Goal: Task Accomplishment & Management: Complete application form

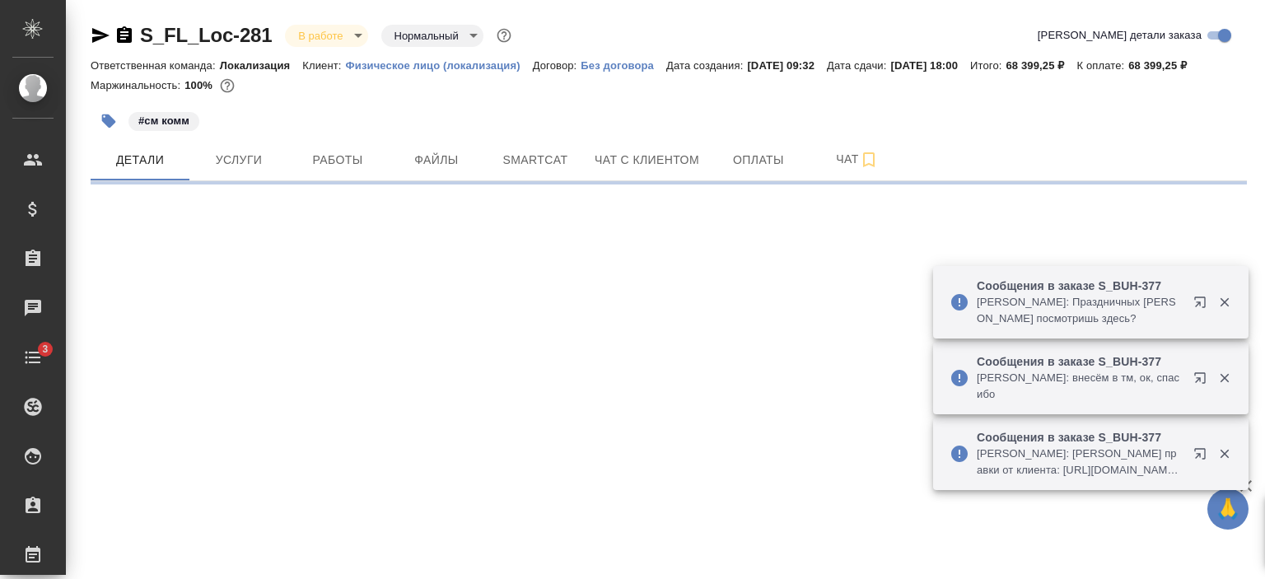
select select "RU"
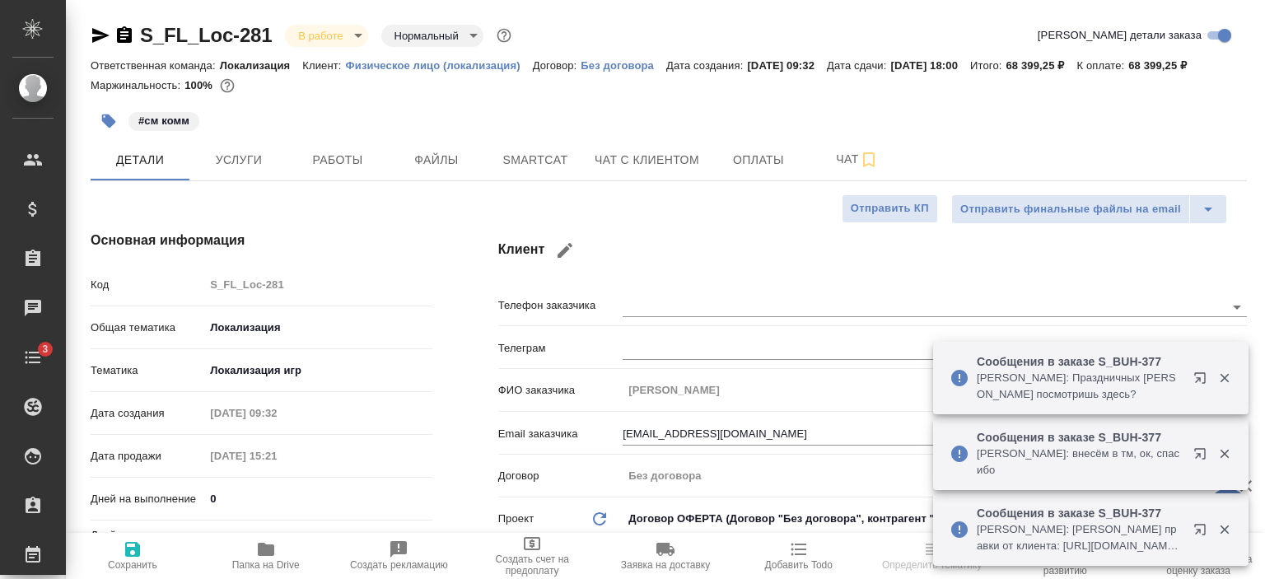
type textarea "x"
type input "Третьякова Ольга"
type input "Локализация"
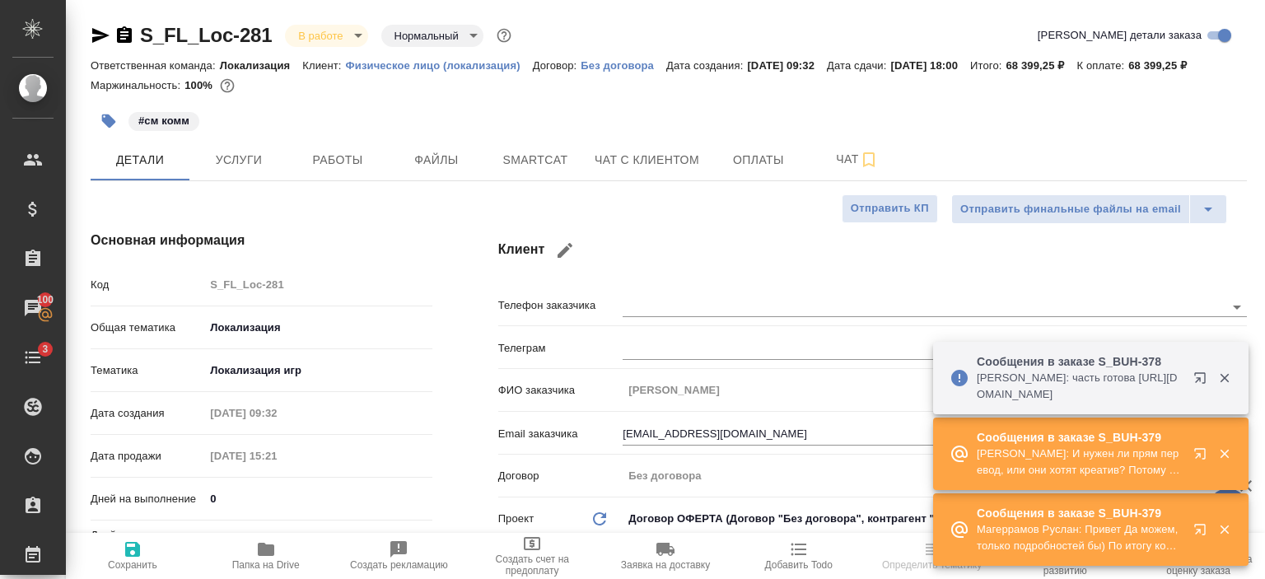
type textarea "x"
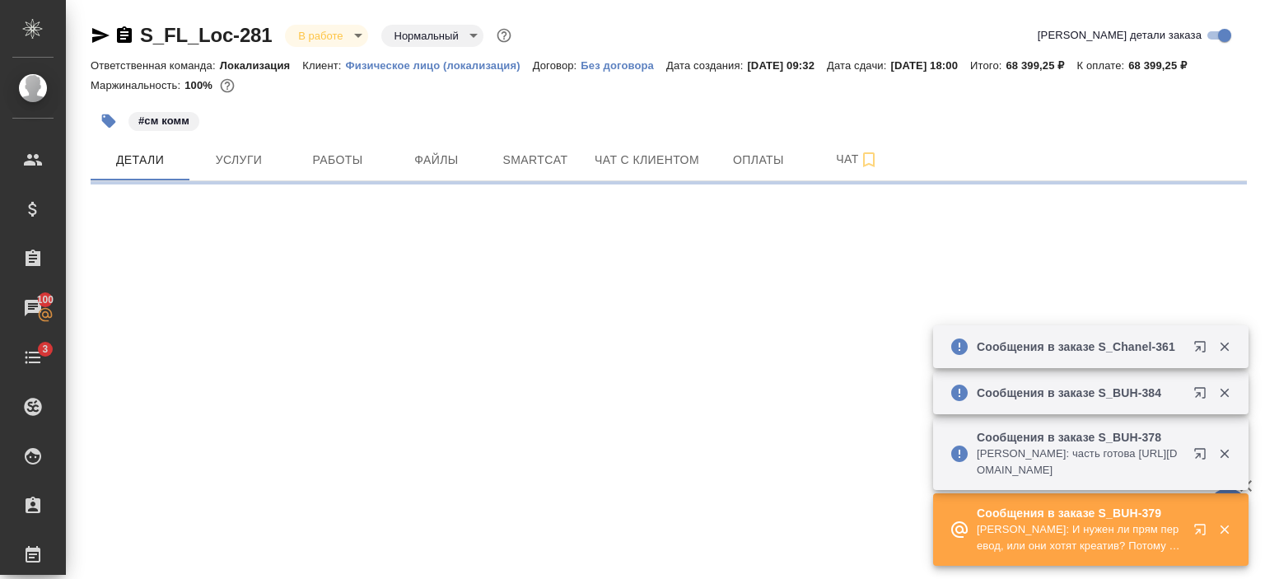
select select "RU"
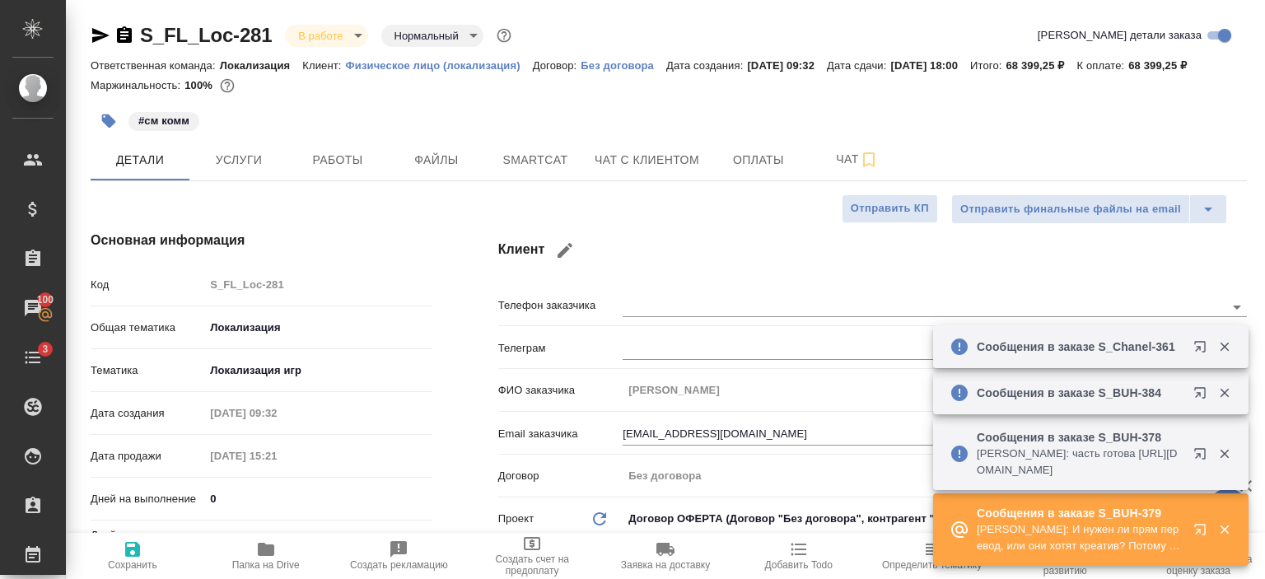
type textarea "x"
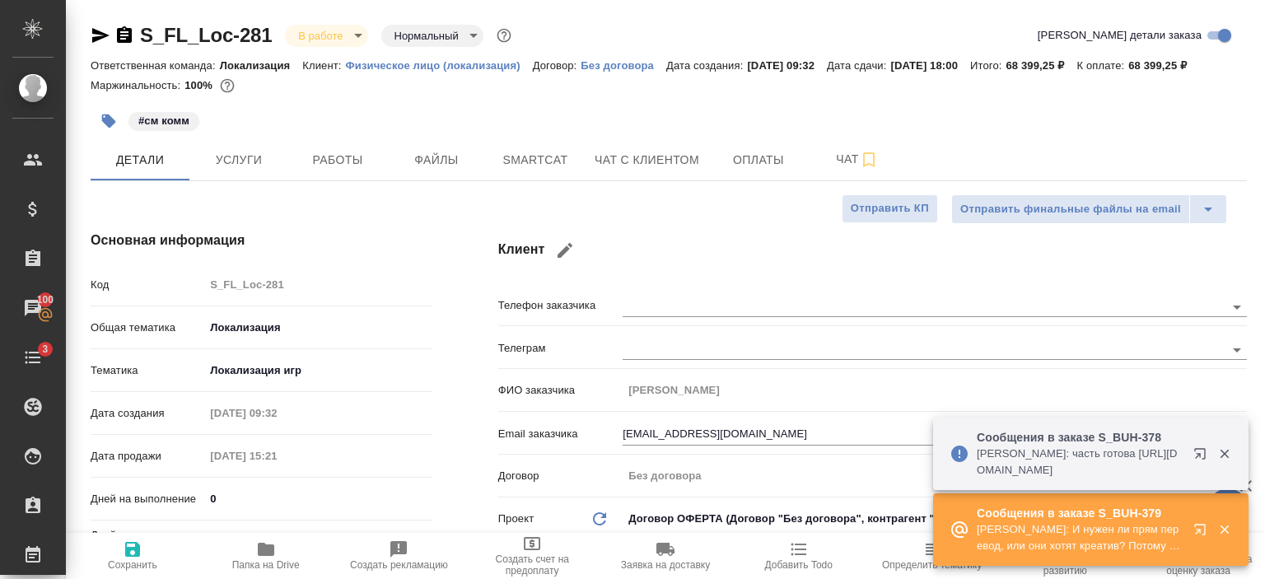
type textarea "x"
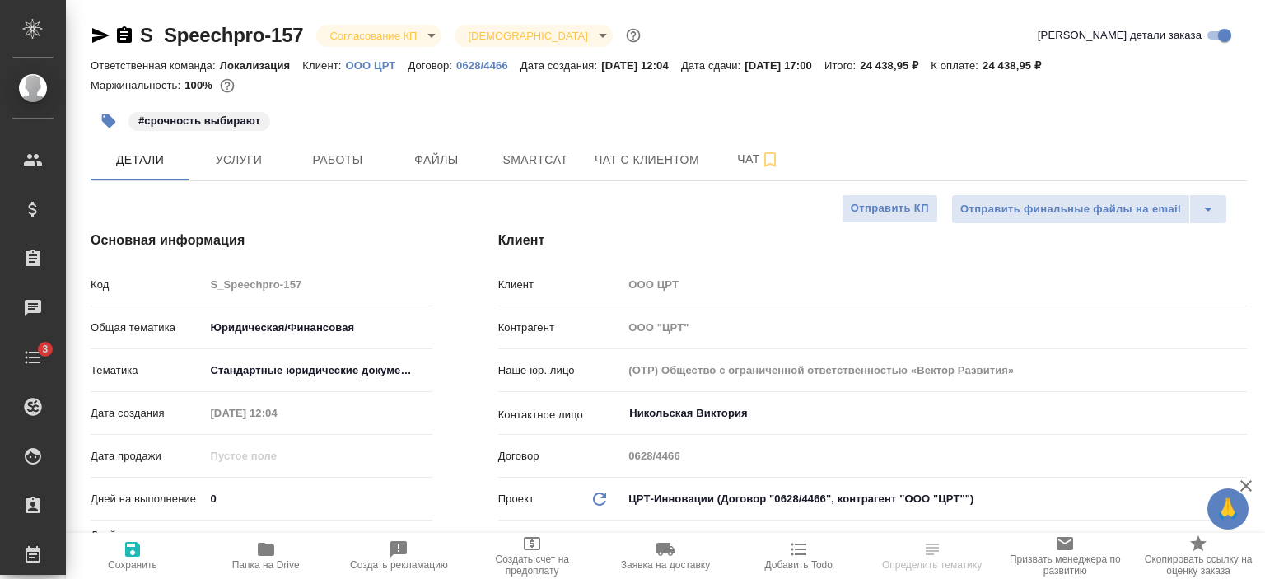
select select "RU"
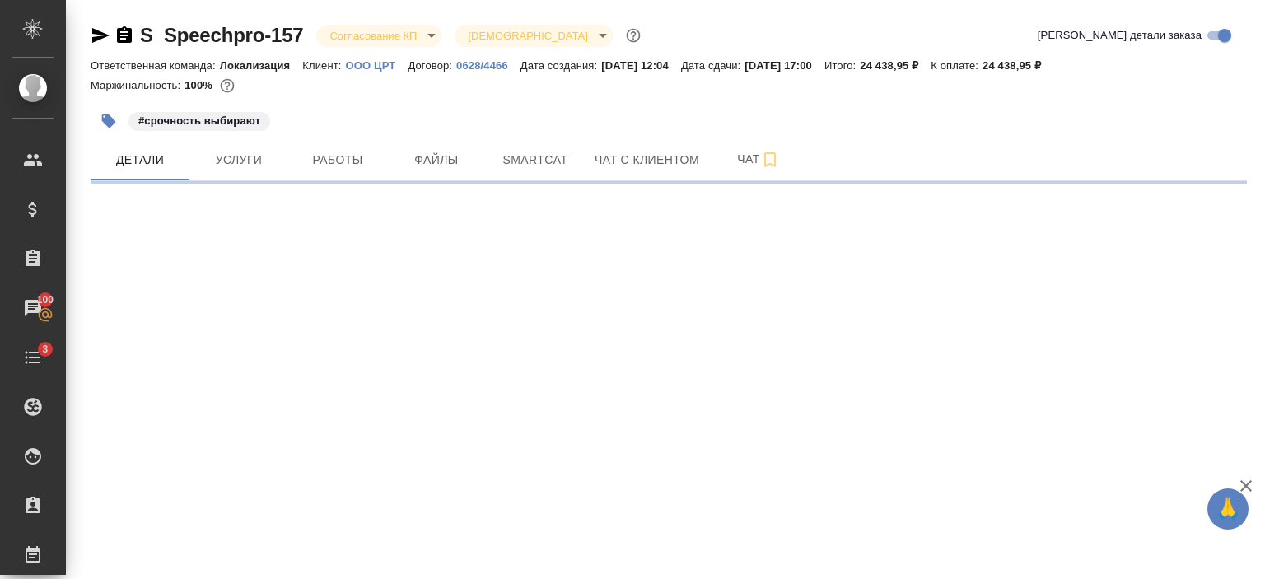
select select "RU"
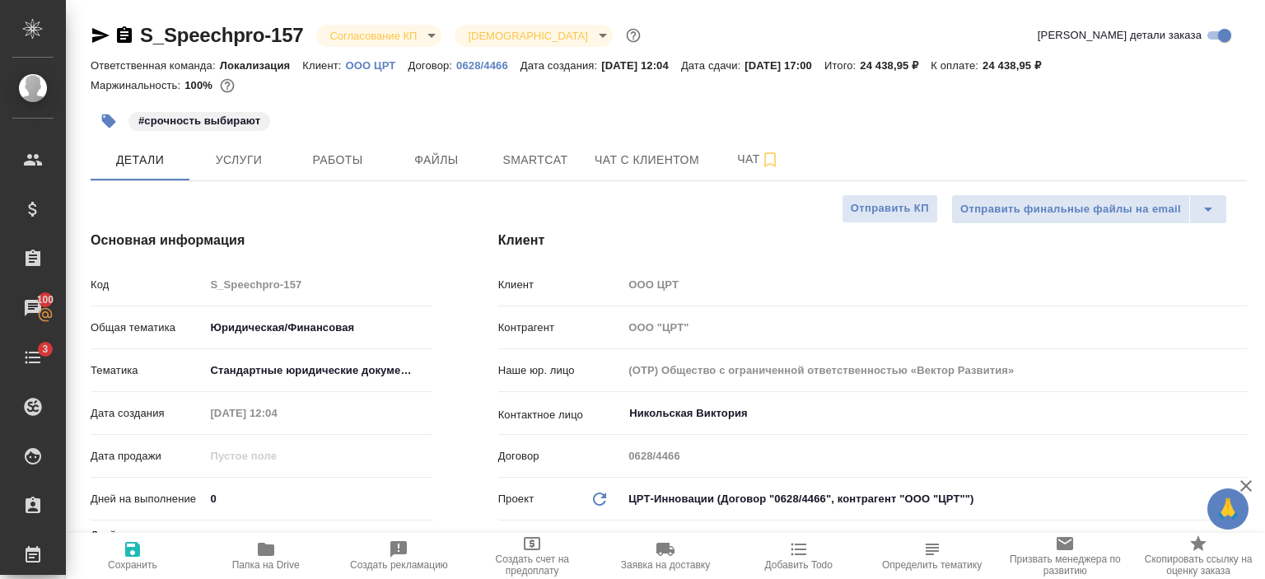
type textarea "x"
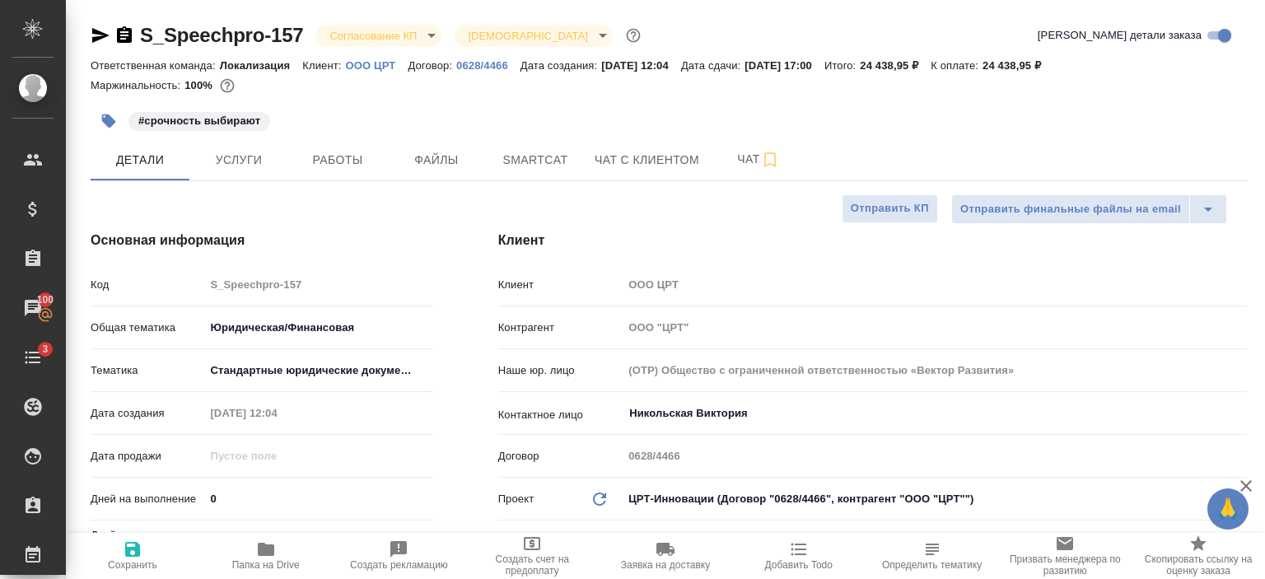
type textarea "x"
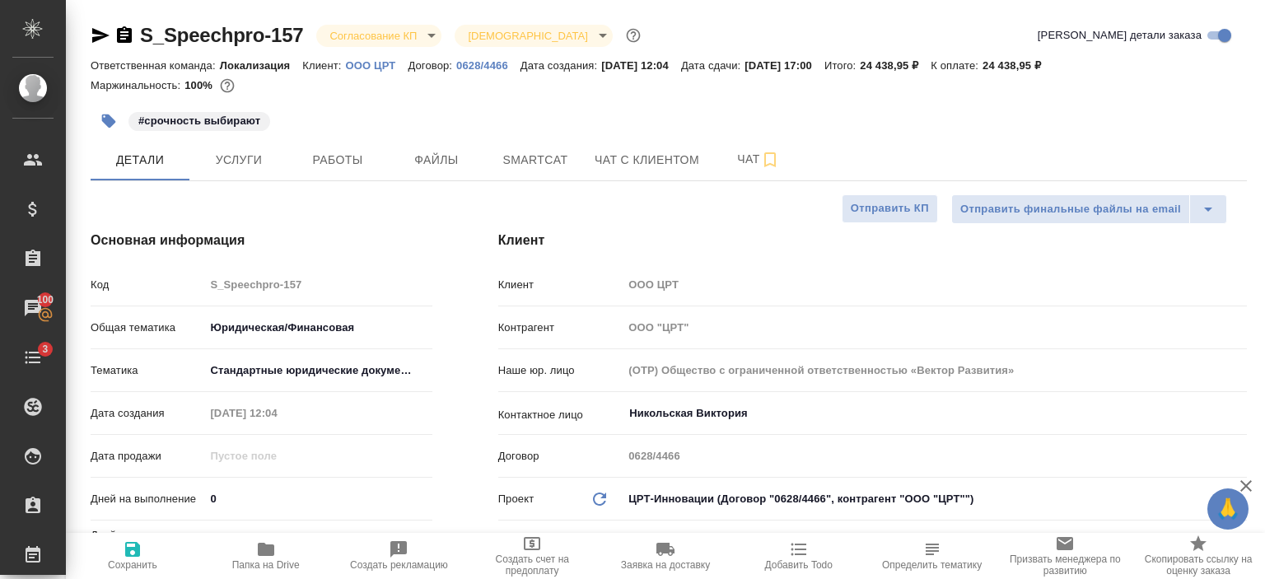
type textarea "x"
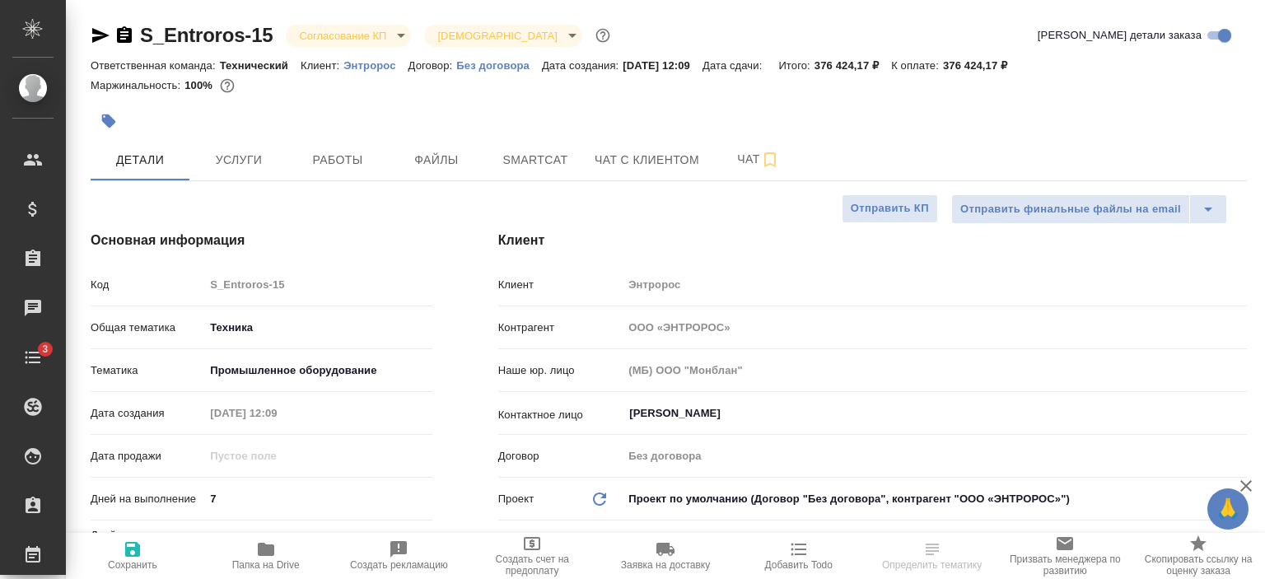
select select "RU"
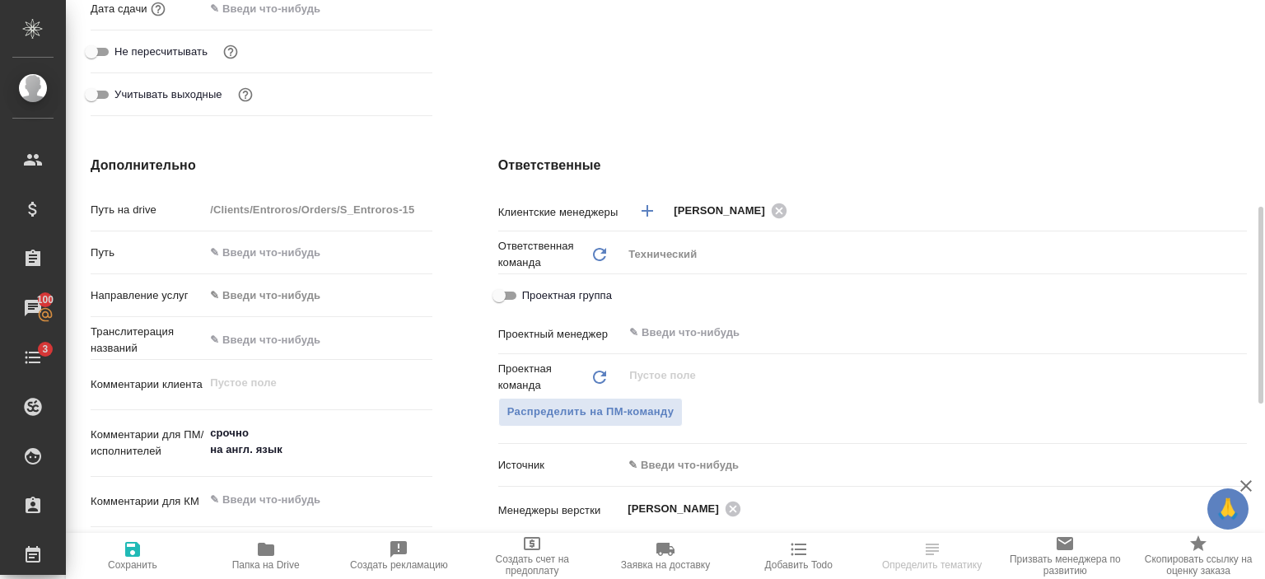
scroll to position [587, 0]
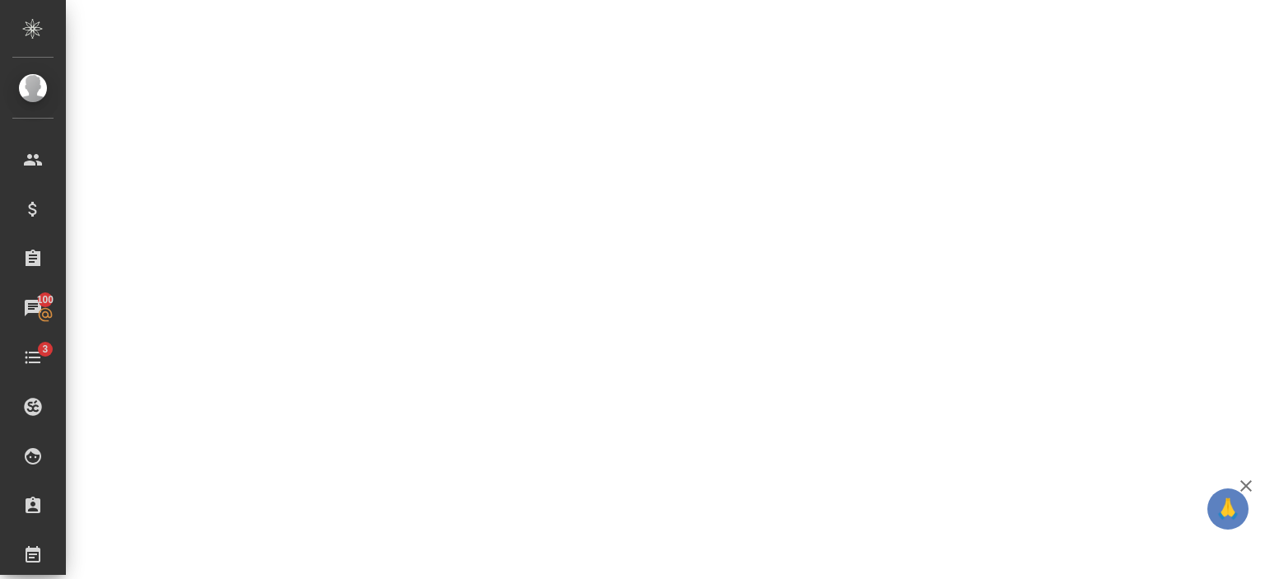
select select "RU"
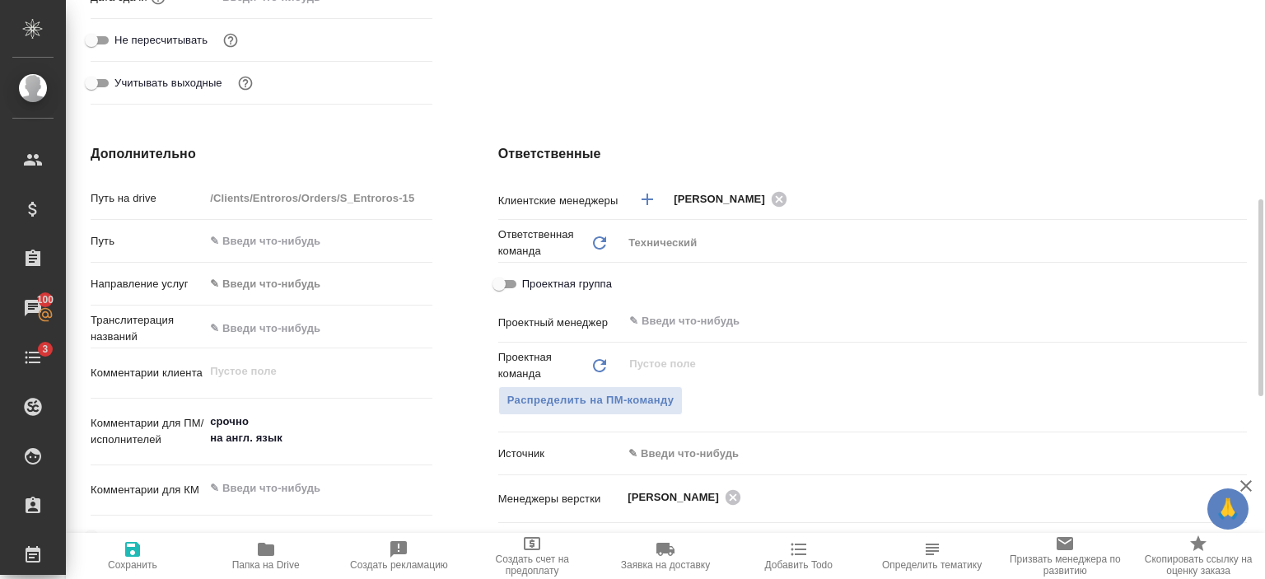
type textarea "x"
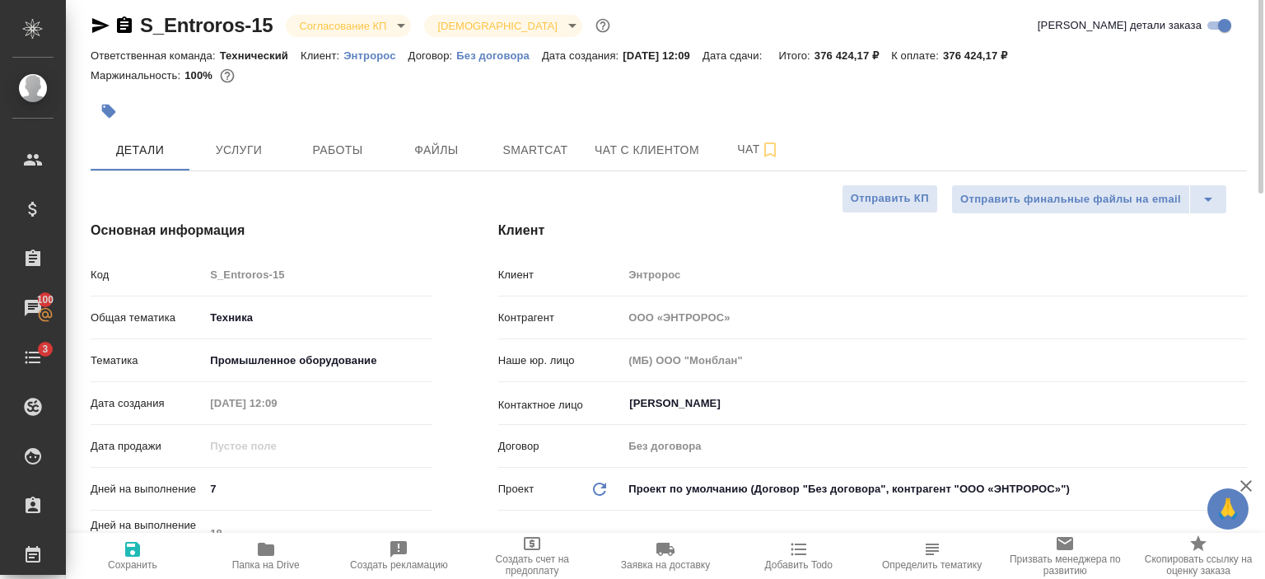
scroll to position [0, 0]
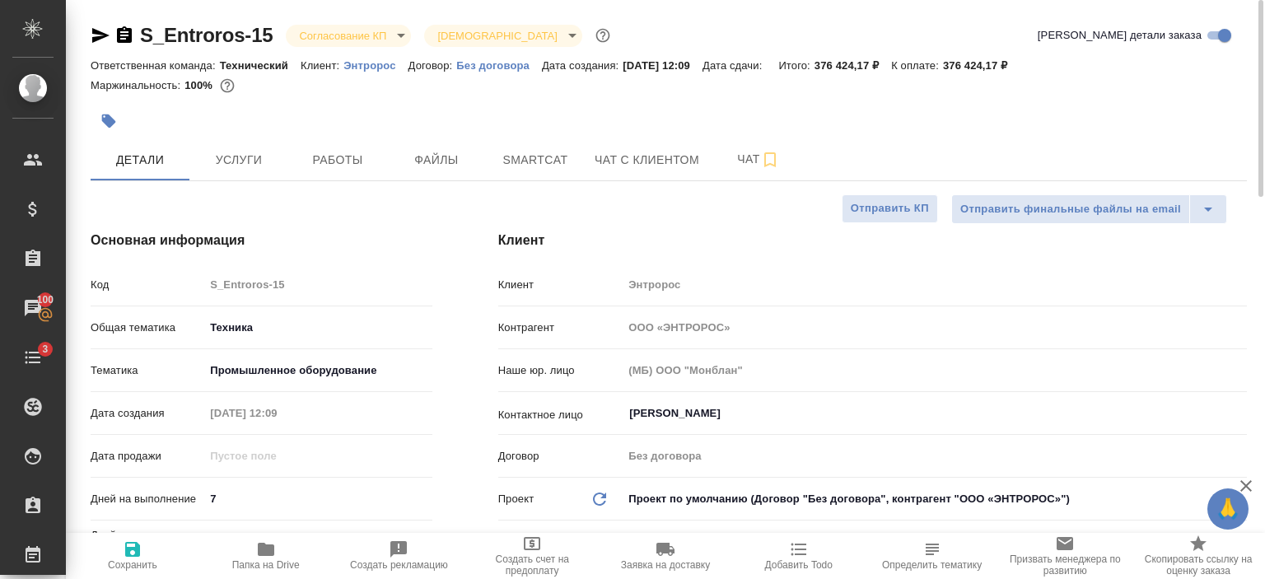
click at [375, 65] on p "Энтророс" at bounding box center [375, 65] width 64 height 12
type textarea "x"
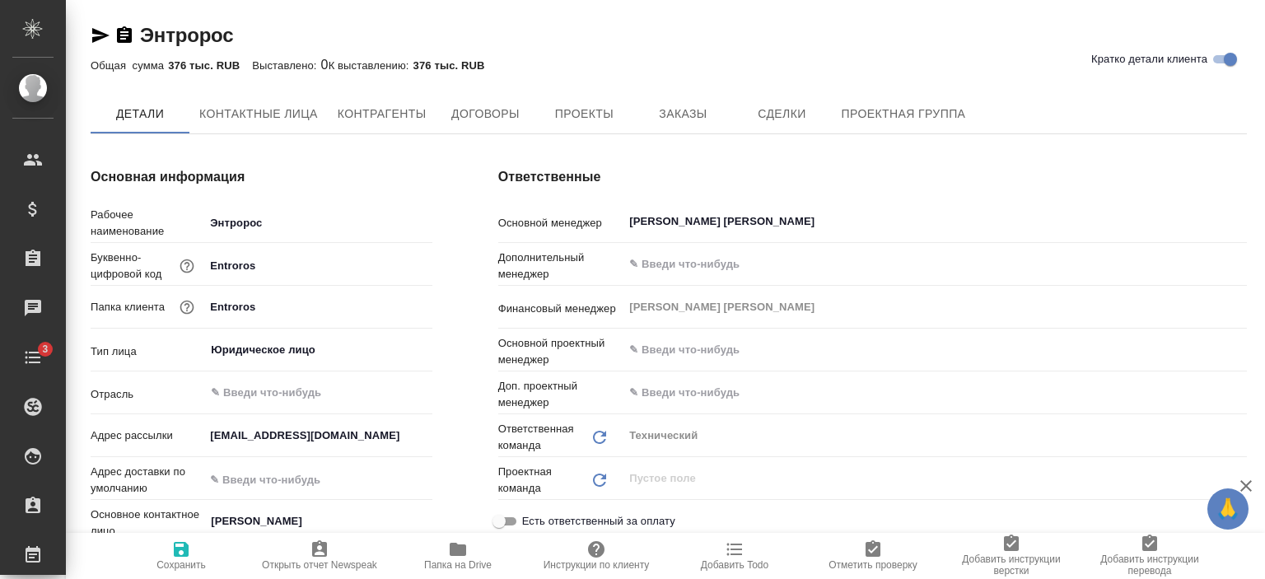
type input "(МБ) ООО "Монблан""
type textarea "x"
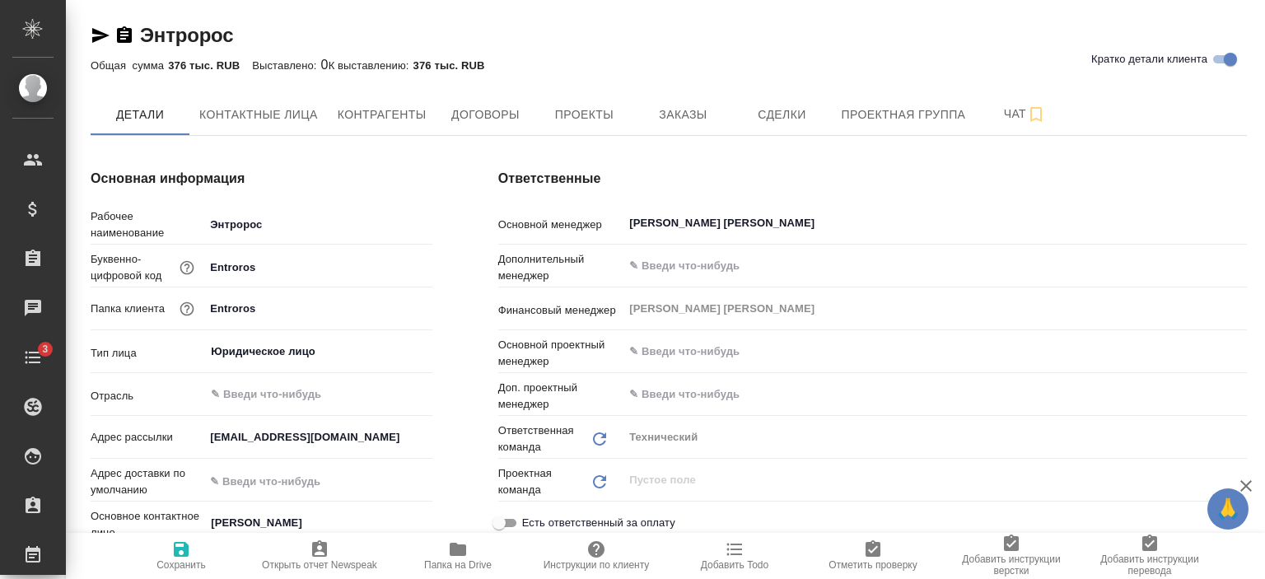
type textarea "x"
click at [655, 119] on span "Заказы" at bounding box center [682, 115] width 79 height 21
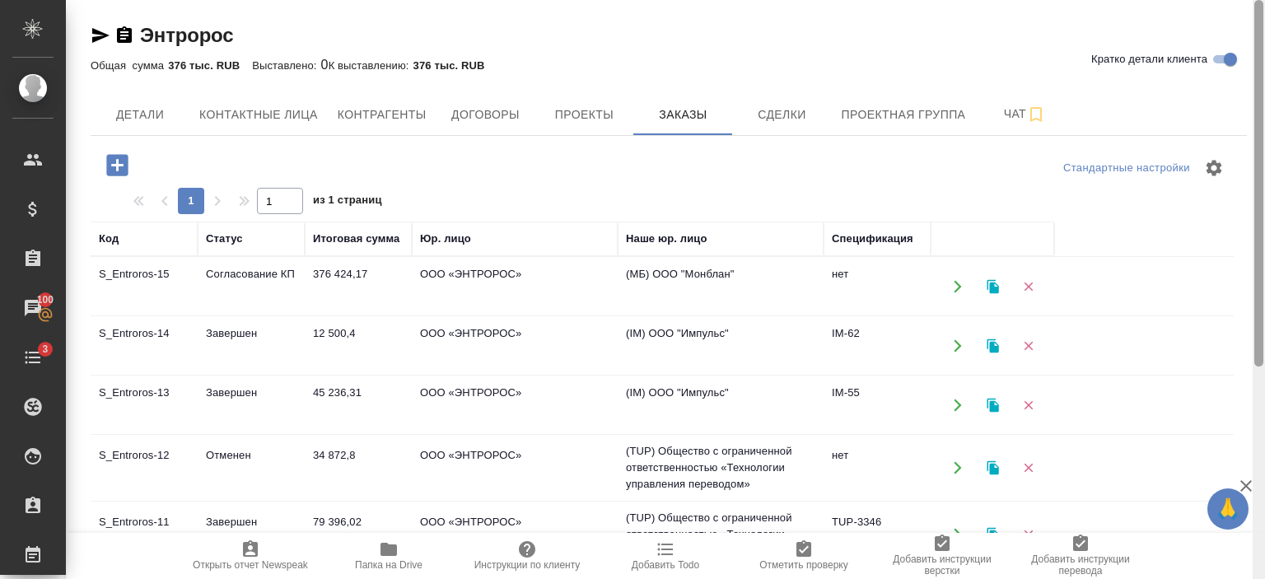
drag, startPoint x: 1260, startPoint y: 240, endPoint x: 1264, endPoint y: 6, distance: 233.9
click at [1264, 6] on div at bounding box center [1258, 289] width 12 height 579
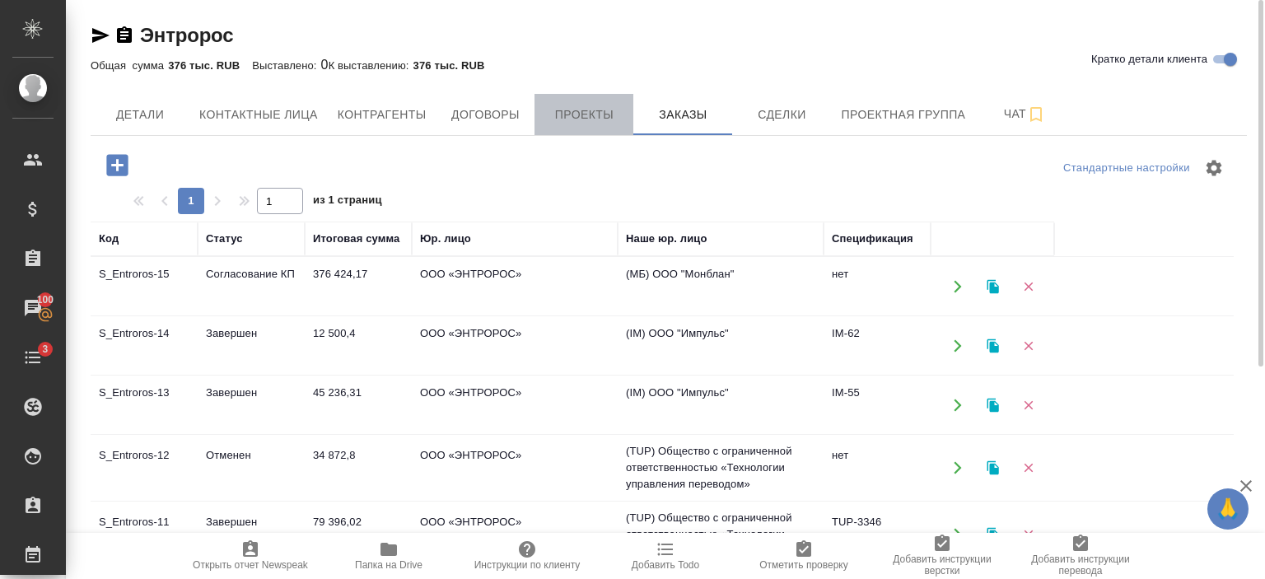
click at [579, 118] on span "Проекты" at bounding box center [583, 115] width 79 height 21
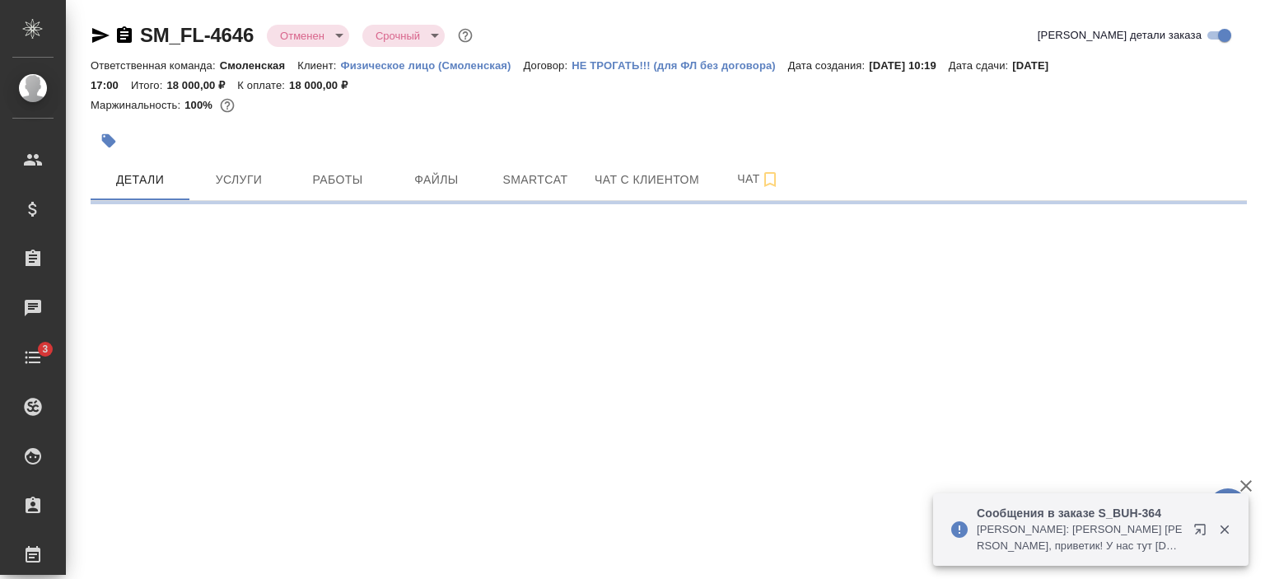
select select "RU"
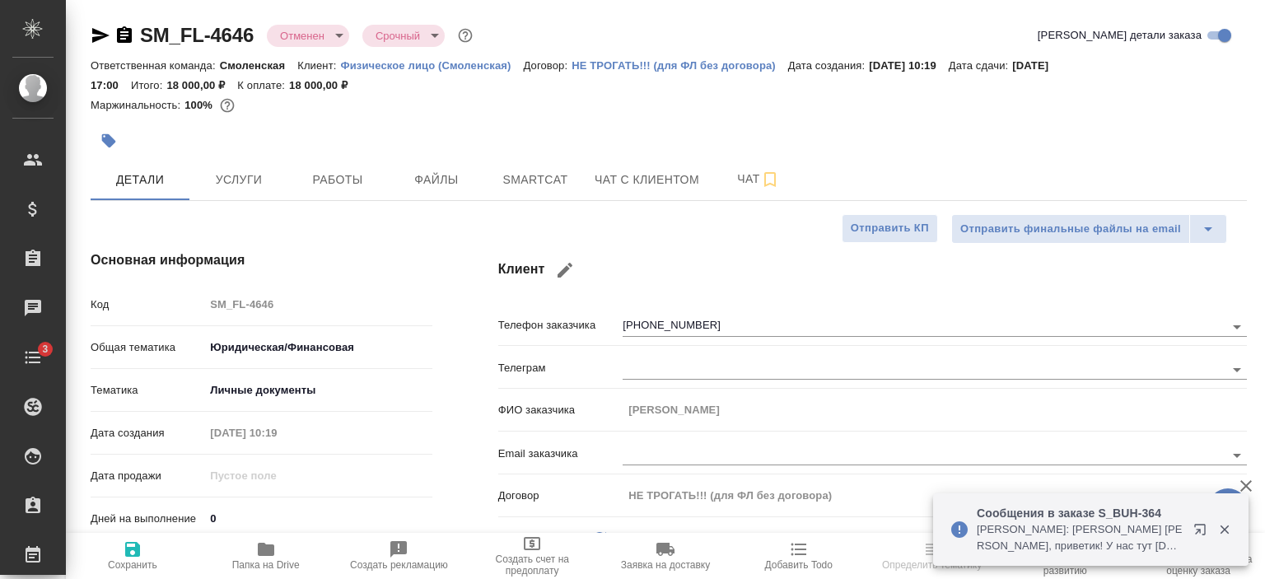
type textarea "x"
